Goal: Information Seeking & Learning: Understand process/instructions

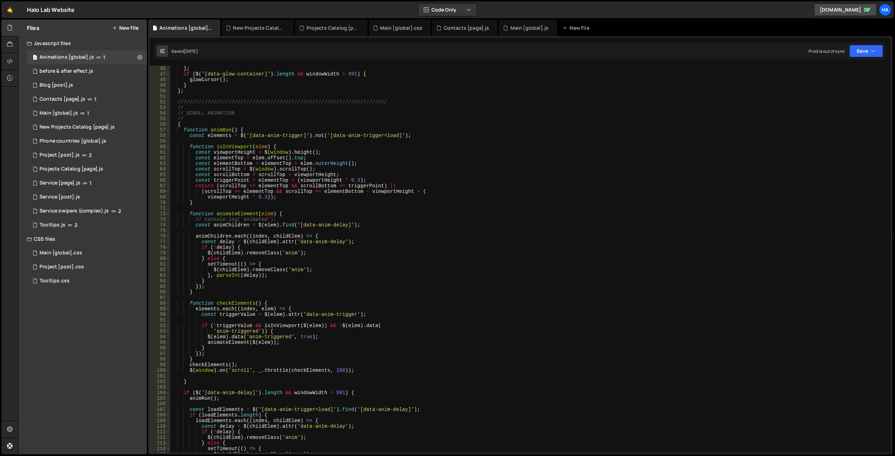
scroll to position [252, 0]
click at [515, 27] on div "Main [global].js" at bounding box center [529, 27] width 38 height 7
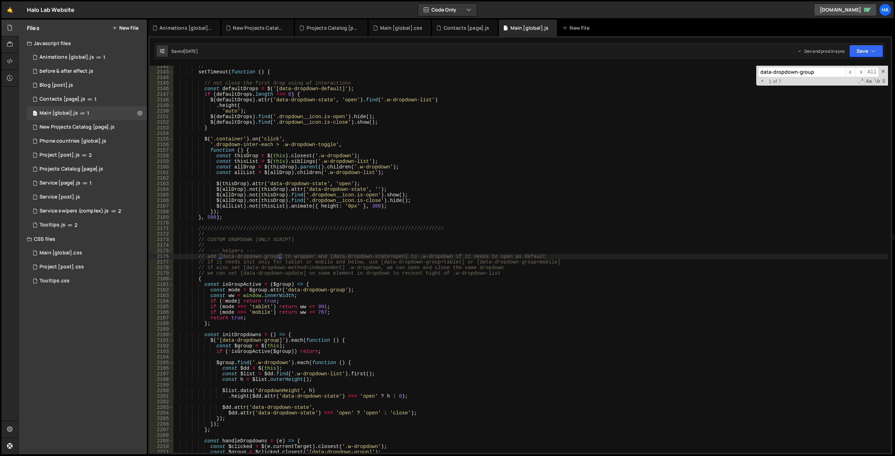
click at [503, 170] on div "// setTimeout ( function ( ) { // not close the first drop using wf interaction…" at bounding box center [530, 263] width 715 height 399
click at [813, 70] on input "data-dropdown-group" at bounding box center [802, 72] width 88 height 10
type textarea "// if also set [data-dropdown-method=independent] .w-dropdown, we can open and …"
drag, startPoint x: 342, startPoint y: 268, endPoint x: 246, endPoint y: 270, distance: 96.2
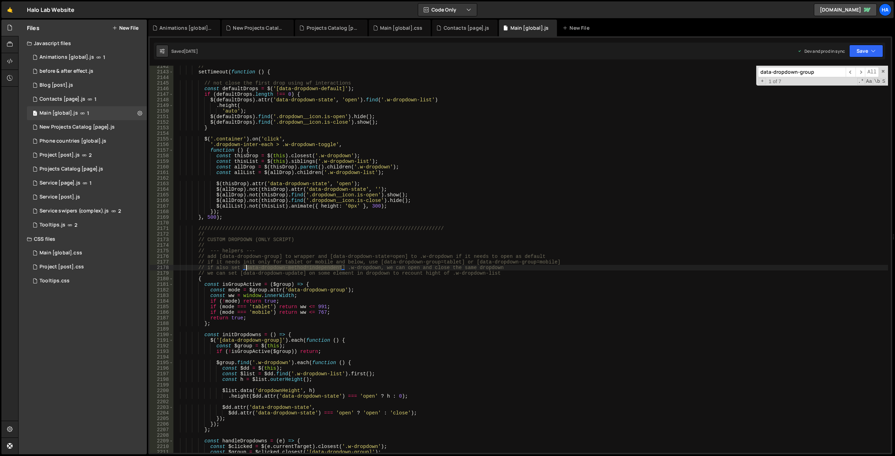
click at [246, 270] on div "// setTimeout ( function ( ) { // not close the first drop using wf interaction…" at bounding box center [530, 263] width 715 height 399
click at [387, 270] on div "// setTimeout ( function ( ) { // not close the first drop using wf interaction…" at bounding box center [530, 263] width 715 height 399
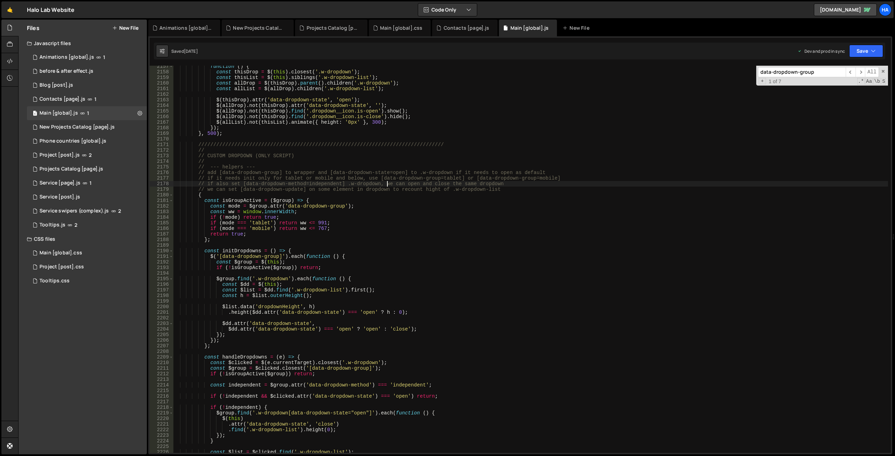
scroll to position [10437, 0]
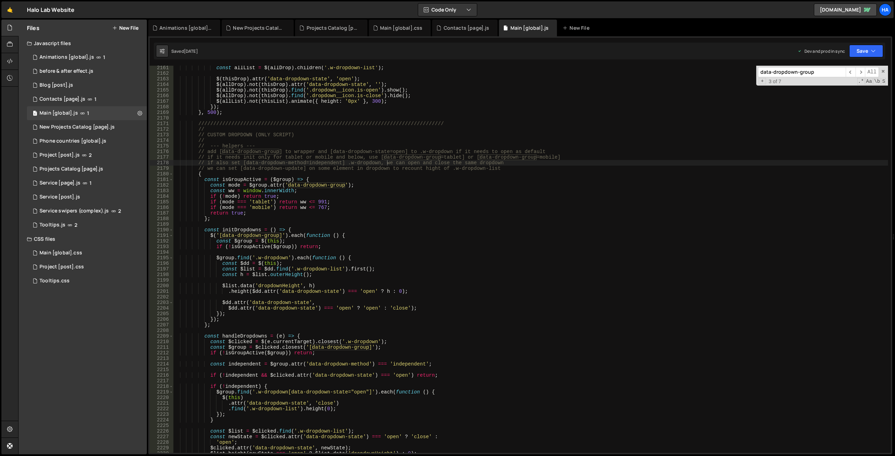
paste input "method=independent"
type input "data-dropdown-method"
click at [858, 73] on span "​" at bounding box center [861, 72] width 10 height 10
drag, startPoint x: 347, startPoint y: 163, endPoint x: 380, endPoint y: 164, distance: 33.2
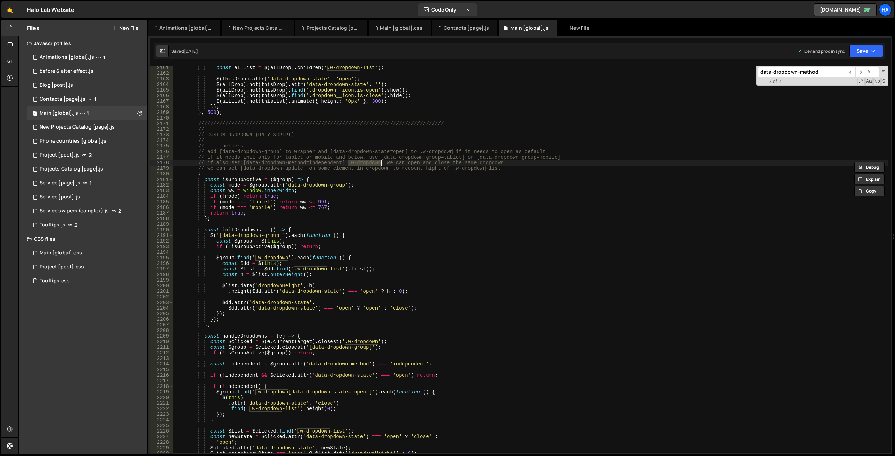
click at [380, 164] on div "const allList = $ ( allDrop ) . children ( '.w-dropdown-list' ) ; $ ( thisDrop …" at bounding box center [530, 264] width 715 height 399
click at [520, 187] on div "const allList = $ ( allDrop ) . children ( '.w-dropdown-list' ) ; $ ( thisDrop …" at bounding box center [530, 264] width 715 height 399
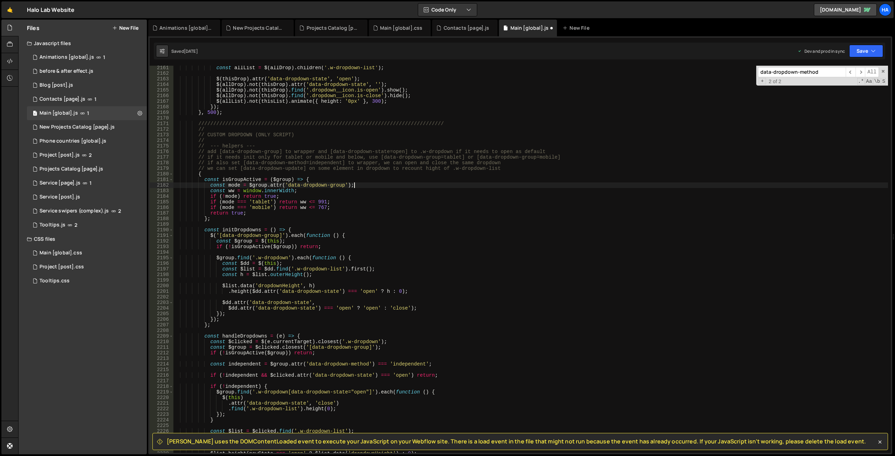
type textarea "const mode = $group.attr('data-dropdown-group');"
